Goal: Task Accomplishment & Management: Complete application form

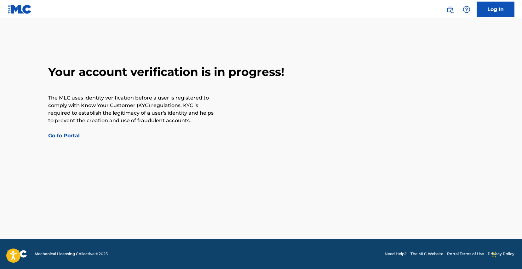
click at [72, 136] on link "Go to Portal" at bounding box center [63, 136] width 31 height 6
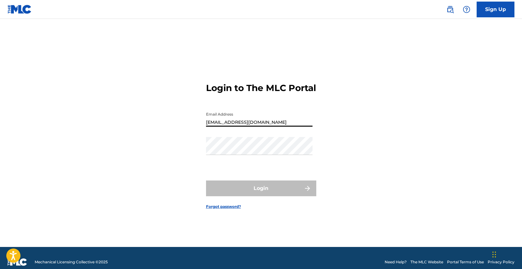
type input "[EMAIL_ADDRESS][DOMAIN_NAME]"
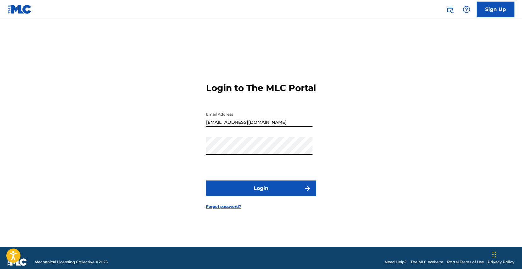
click at [261, 194] on button "Login" at bounding box center [261, 188] width 110 height 16
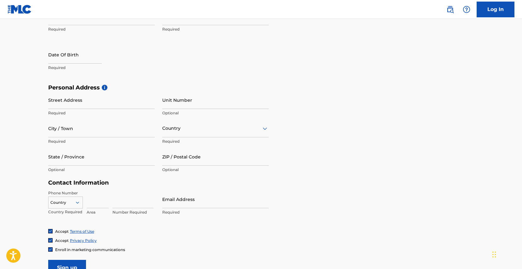
scroll to position [150, 0]
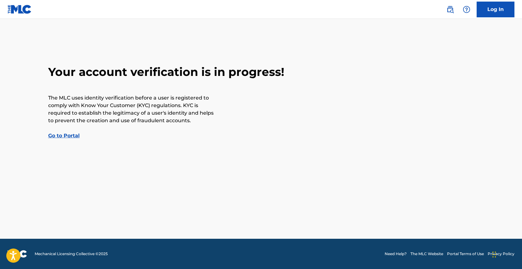
click at [72, 136] on link "Go to Portal" at bounding box center [63, 136] width 31 height 6
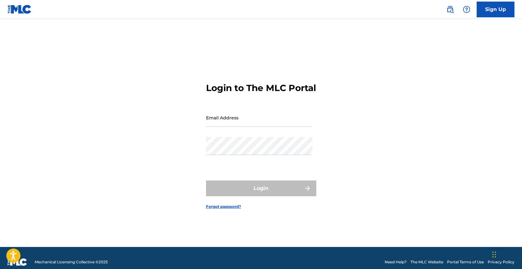
click at [227, 209] on link "Forgot password?" at bounding box center [223, 207] width 35 height 6
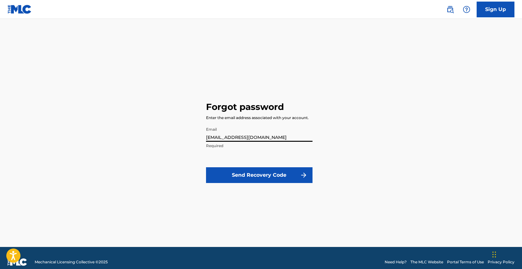
type input "[EMAIL_ADDRESS][DOMAIN_NAME]"
click at [242, 177] on button "Send Recovery Code" at bounding box center [259, 175] width 106 height 16
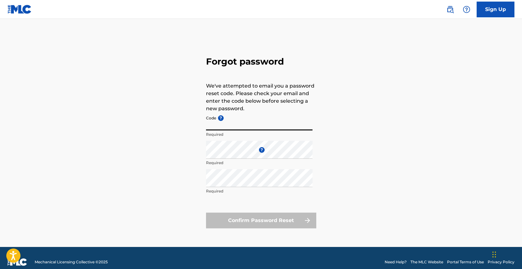
click at [240, 125] on input "Code ?" at bounding box center [259, 121] width 106 height 18
type input "I"
click at [207, 127] on input "9f113a74d4995997b030d4068b1e" at bounding box center [259, 121] width 106 height 18
type input "FP_9f113a74d4995997b030d4068b1e"
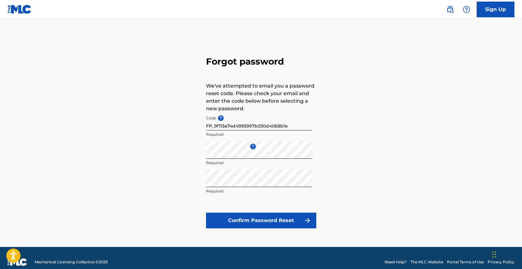
click at [268, 218] on button "Confirm Password Reset" at bounding box center [261, 220] width 110 height 16
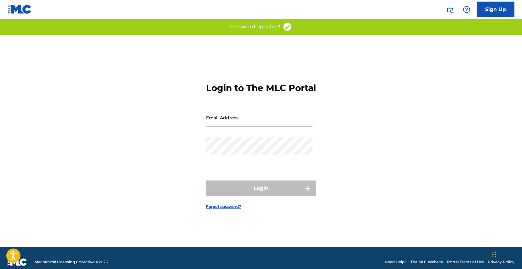
click at [255, 133] on div "Email Address" at bounding box center [259, 123] width 106 height 28
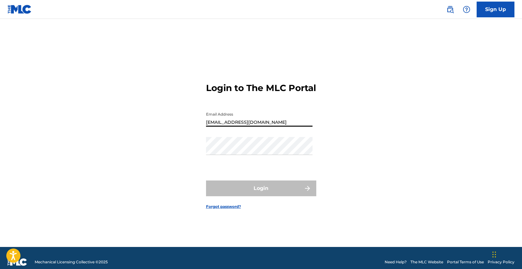
type input "[EMAIL_ADDRESS][DOMAIN_NAME]"
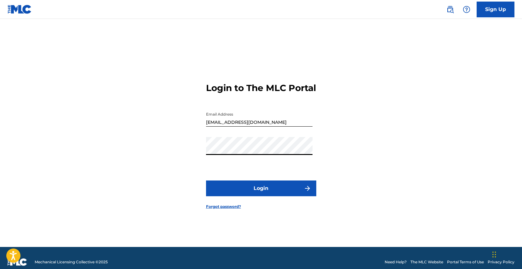
click at [261, 194] on button "Login" at bounding box center [261, 188] width 110 height 16
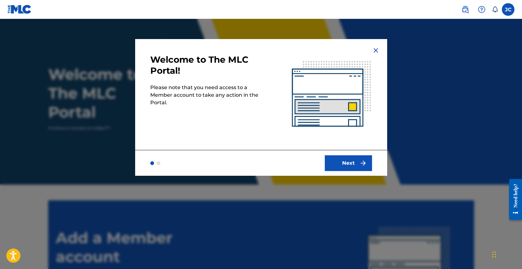
click at [339, 158] on button "Next" at bounding box center [347, 163] width 47 height 16
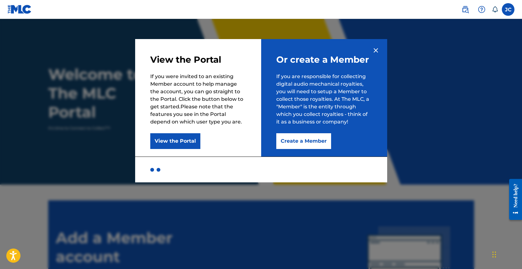
click at [299, 143] on button "Create a Member" at bounding box center [303, 141] width 55 height 16
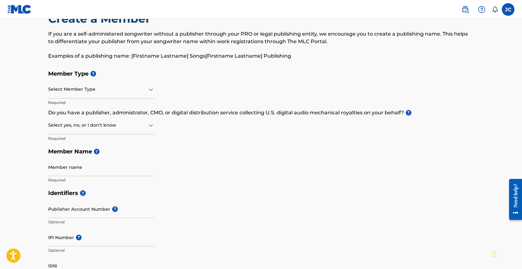
scroll to position [16, 0]
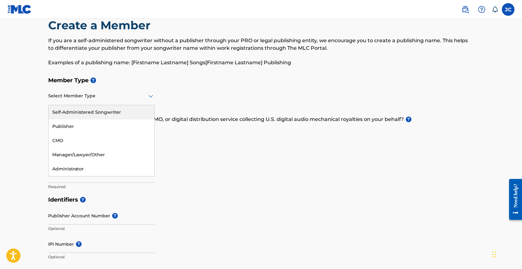
click at [104, 95] on div at bounding box center [101, 96] width 106 height 8
click at [95, 114] on div "Self-Administered Songwriter" at bounding box center [101, 112] width 106 height 14
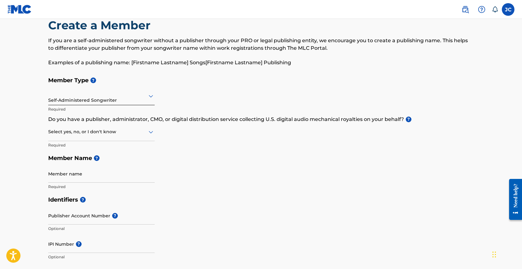
click at [94, 132] on div at bounding box center [101, 132] width 106 height 8
click at [106, 128] on div at bounding box center [101, 132] width 106 height 8
click at [107, 139] on div "Select yes, no, or I don't know" at bounding box center [101, 132] width 106 height 18
click at [104, 158] on div "No" at bounding box center [101, 162] width 106 height 14
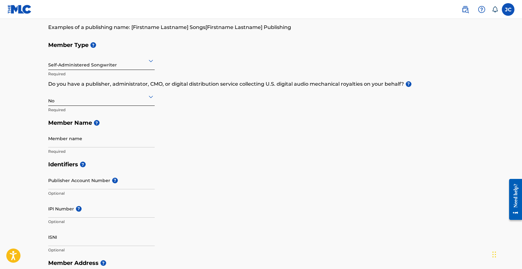
scroll to position [56, 0]
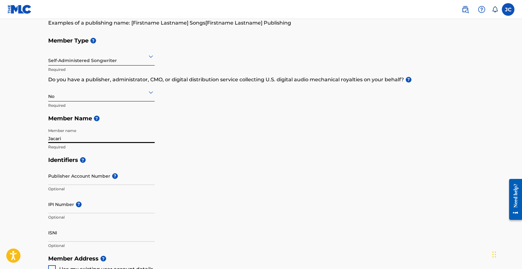
type input "Jacari"
click at [152, 155] on h5 "Identifiers ?" at bounding box center [261, 160] width 426 height 14
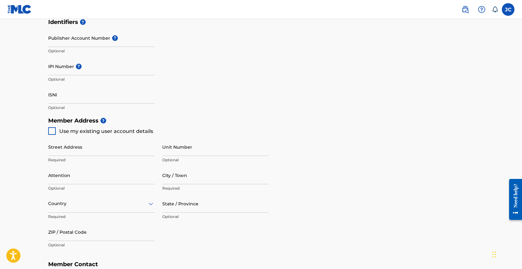
scroll to position [197, 0]
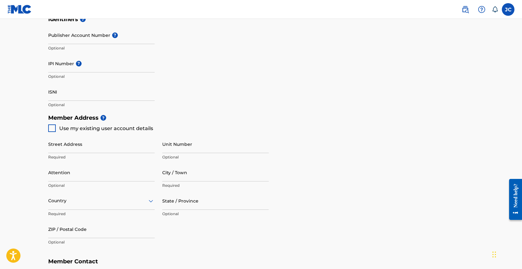
click at [52, 127] on div at bounding box center [52, 128] width 8 height 8
type input "[STREET_ADDRESS]"
type input "[PERSON_NAME]"
type input "32771"
type input "321"
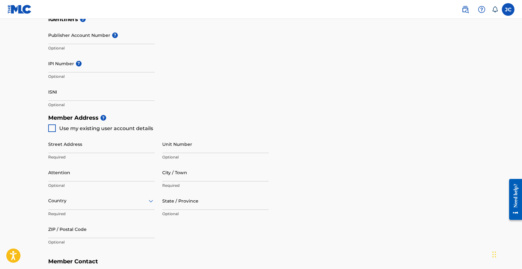
type input "3759783"
type input "[EMAIL_ADDRESS][DOMAIN_NAME]"
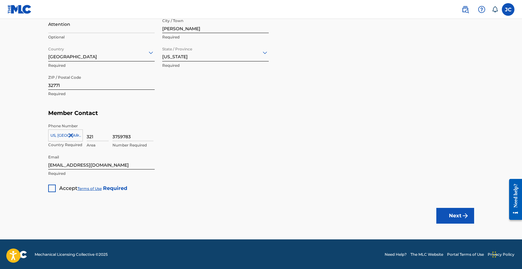
scroll to position [345, 0]
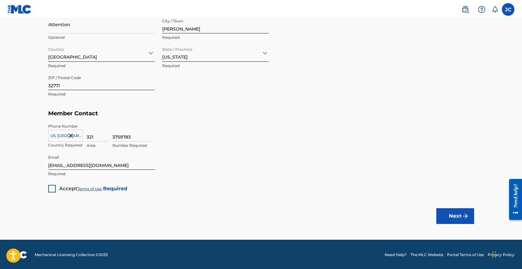
click at [55, 188] on div at bounding box center [52, 189] width 8 height 8
click at [443, 216] on button "Next" at bounding box center [455, 216] width 38 height 16
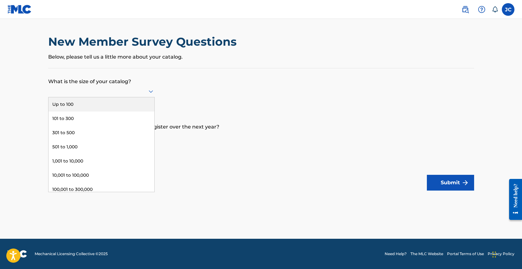
click at [133, 93] on div at bounding box center [101, 91] width 106 height 8
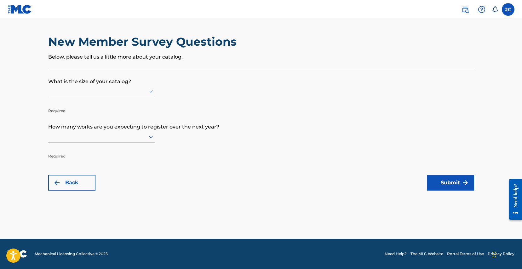
click at [144, 83] on p "What is the size of your catalog?" at bounding box center [261, 76] width 426 height 17
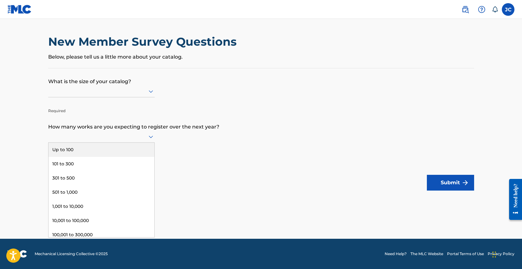
click at [119, 143] on div at bounding box center [101, 137] width 106 height 12
click at [114, 155] on div "Up to 100" at bounding box center [101, 150] width 106 height 14
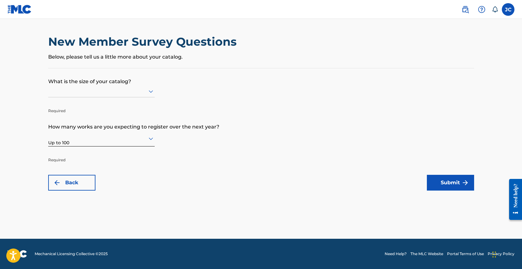
click at [110, 107] on p "Required" at bounding box center [101, 106] width 106 height 15
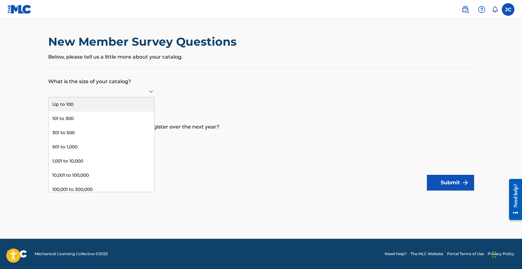
click at [110, 97] on div at bounding box center [101, 91] width 106 height 12
click at [88, 110] on div "Up to 100" at bounding box center [101, 104] width 106 height 14
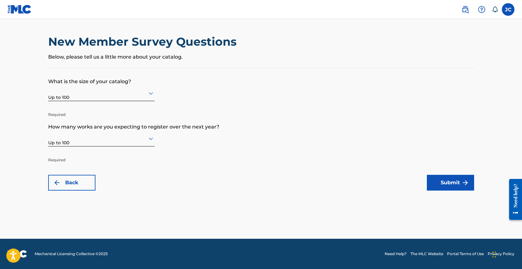
click at [429, 183] on button "Submit" at bounding box center [449, 183] width 47 height 16
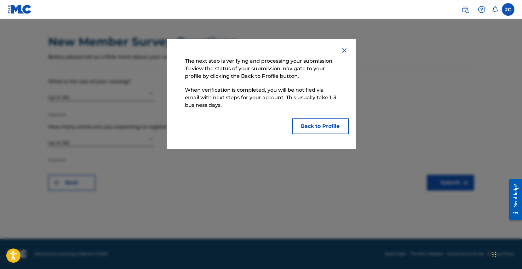
click at [317, 121] on button "Back to Profile" at bounding box center [320, 126] width 57 height 16
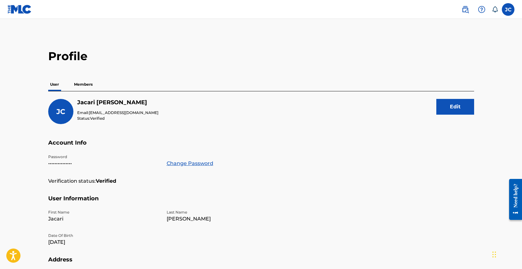
click at [88, 82] on p "Members" at bounding box center [83, 84] width 22 height 13
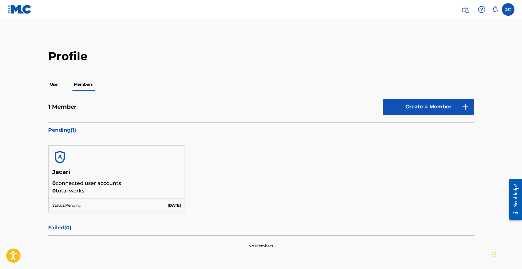
click at [56, 89] on p "User" at bounding box center [54, 84] width 13 height 13
